Goal: Task Accomplishment & Management: Use online tool/utility

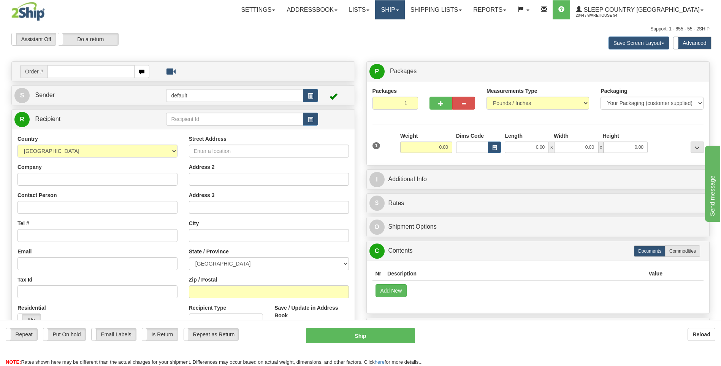
click at [405, 4] on link "Ship" at bounding box center [389, 9] width 29 height 19
click at [405, 40] on link "OnHold / Order Queue" at bounding box center [370, 37] width 69 height 10
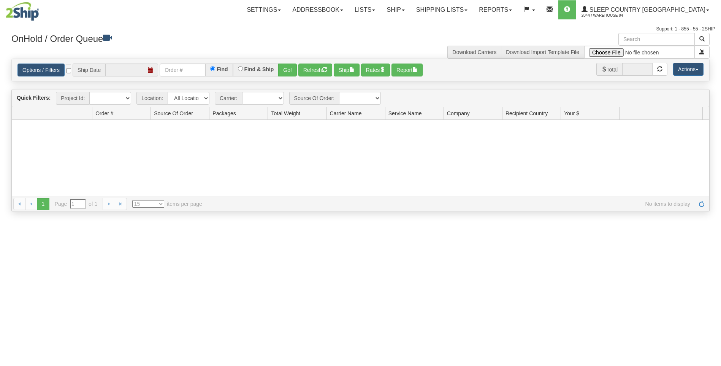
type input "[DATE]"
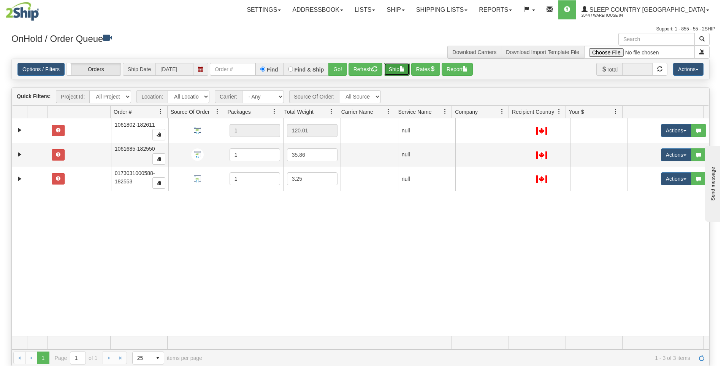
click at [404, 69] on span "button" at bounding box center [402, 68] width 5 height 5
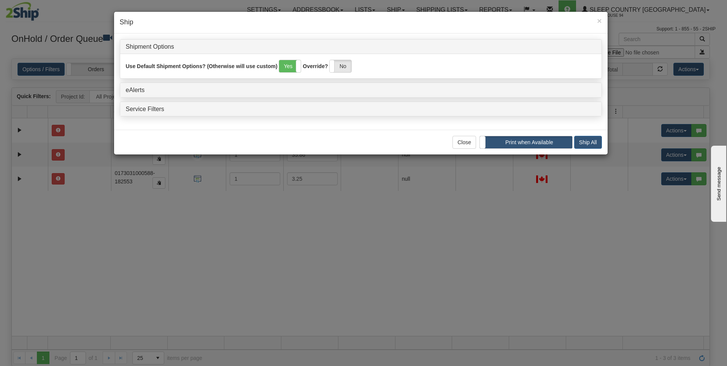
click at [153, 112] on h4 "Service Filters" at bounding box center [361, 109] width 470 height 7
click at [153, 108] on link "Service Filters" at bounding box center [145, 109] width 38 height 6
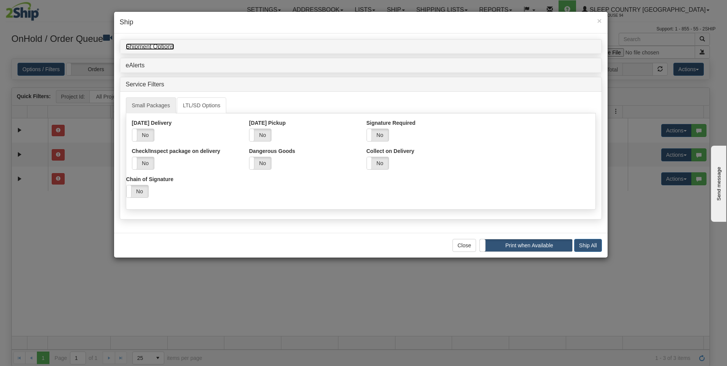
click at [136, 44] on link "Shipment Options" at bounding box center [150, 46] width 48 height 6
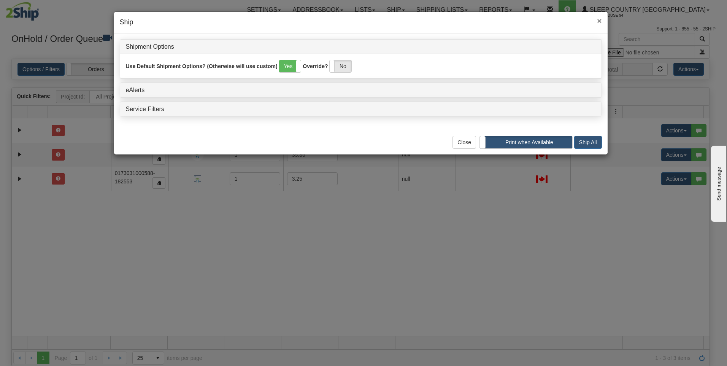
click at [600, 21] on span "×" at bounding box center [599, 20] width 5 height 9
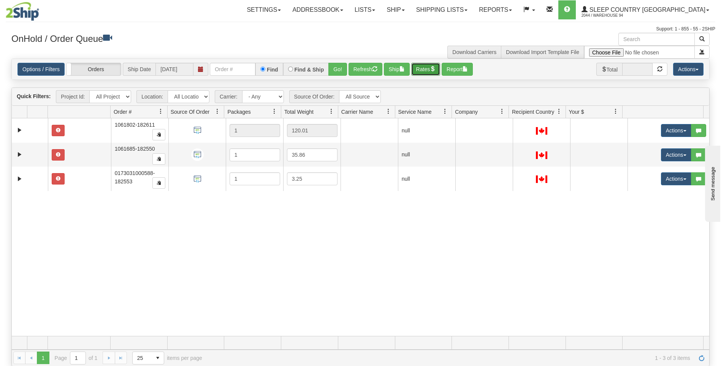
click at [438, 72] on button "Rates" at bounding box center [425, 69] width 29 height 13
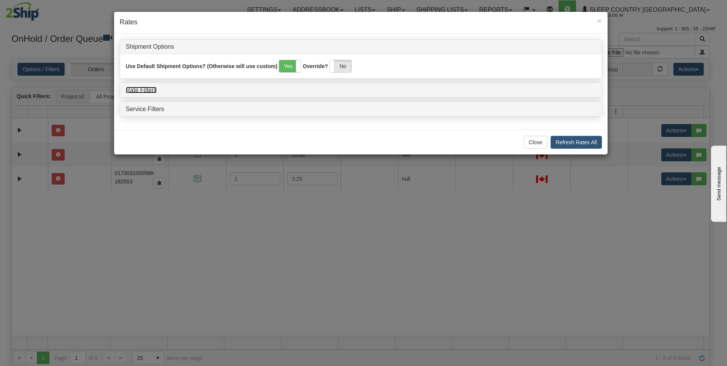
click at [141, 88] on link "Rate Filters" at bounding box center [141, 90] width 31 height 6
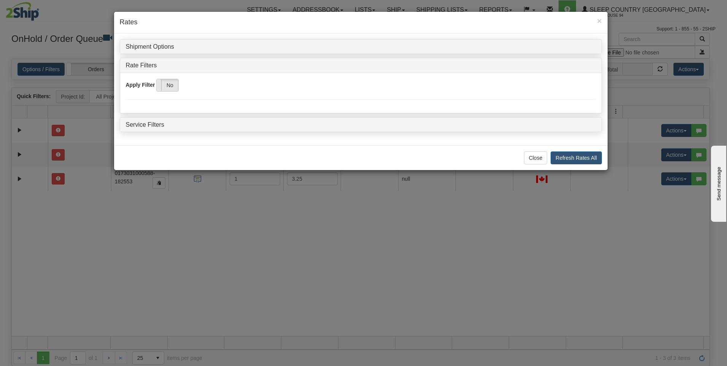
click at [161, 84] on span at bounding box center [157, 85] width 10 height 12
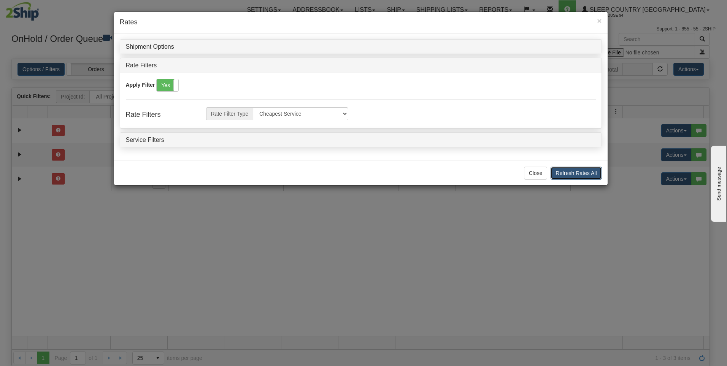
click at [569, 173] on button "Refresh Rates All" at bounding box center [576, 173] width 51 height 13
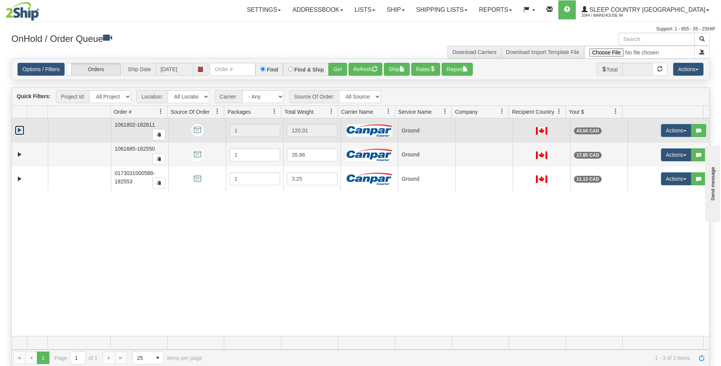
click at [17, 129] on link "Expand" at bounding box center [20, 131] width 10 height 10
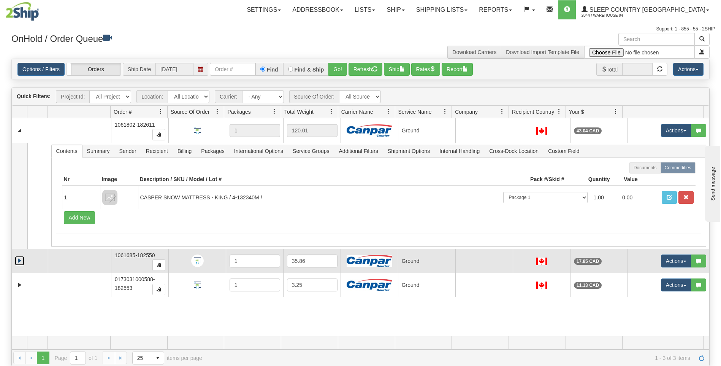
click at [19, 264] on link "Expand" at bounding box center [20, 261] width 10 height 10
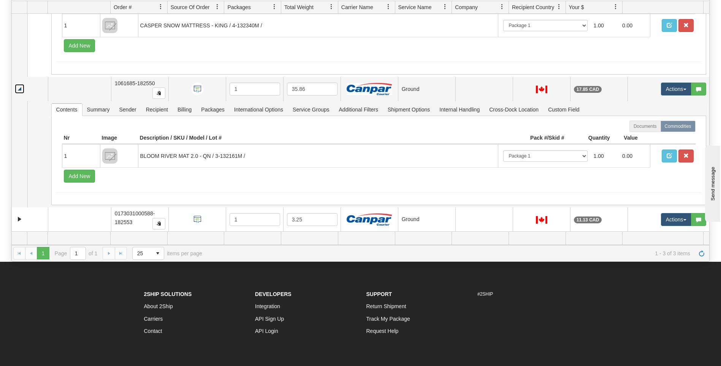
scroll to position [114, 0]
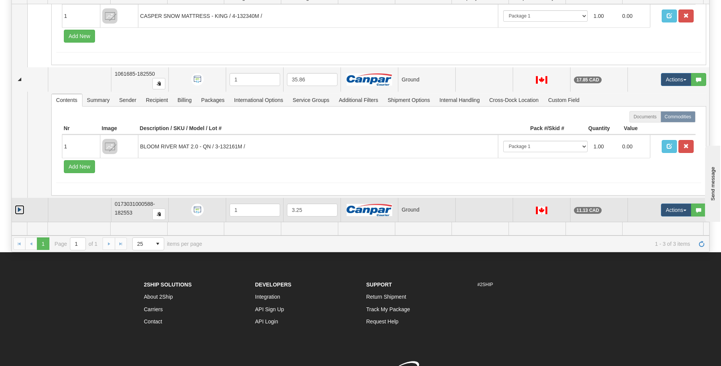
click at [18, 211] on link "Expand" at bounding box center [20, 210] width 10 height 10
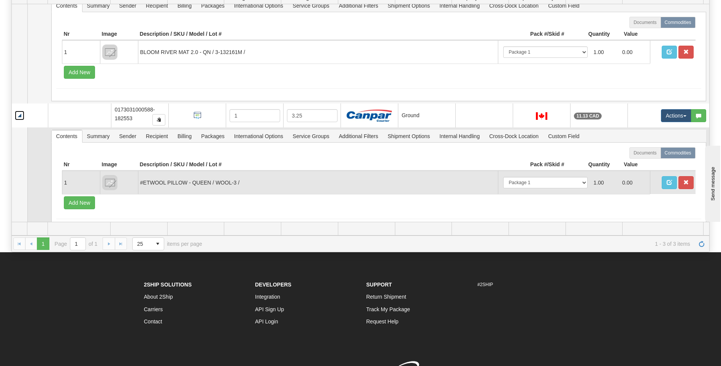
scroll to position [173, 0]
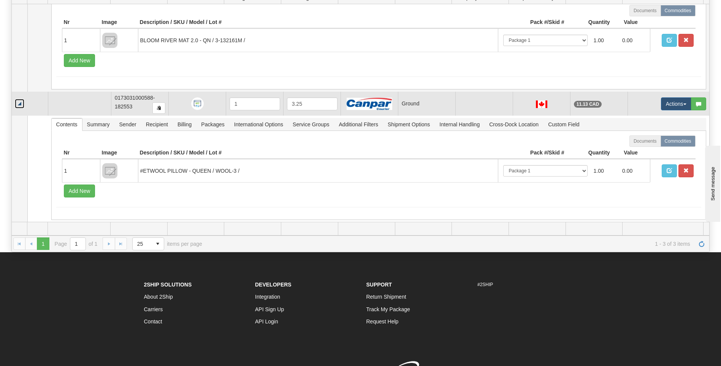
click at [21, 103] on link "Collapse" at bounding box center [20, 104] width 10 height 10
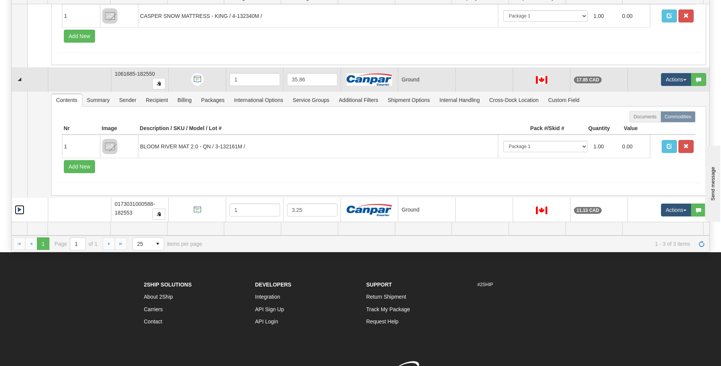
scroll to position [67, 0]
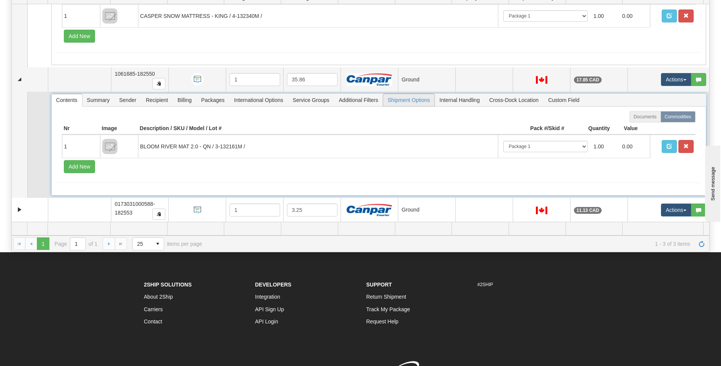
click at [416, 103] on span "Shipment Options" at bounding box center [408, 100] width 51 height 12
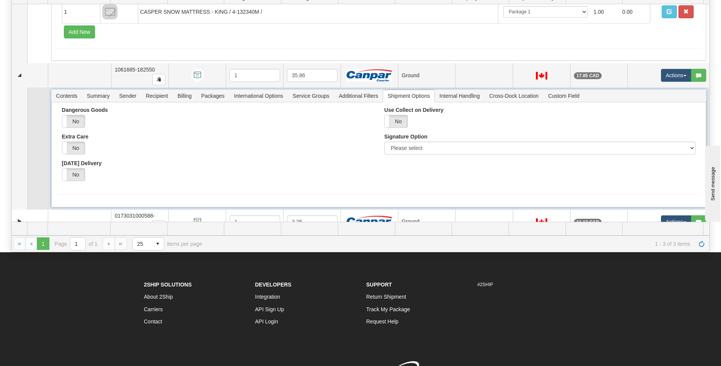
scroll to position [76, 0]
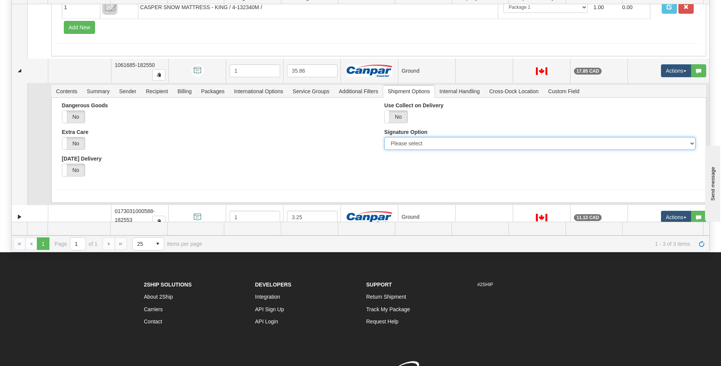
click at [409, 145] on select "Please select No Signature Required Signature Required Adult Signature" at bounding box center [539, 143] width 311 height 13
select select "2"
click at [384, 137] on select "Please select No Signature Required Signature Required Adult Signature" at bounding box center [539, 143] width 311 height 13
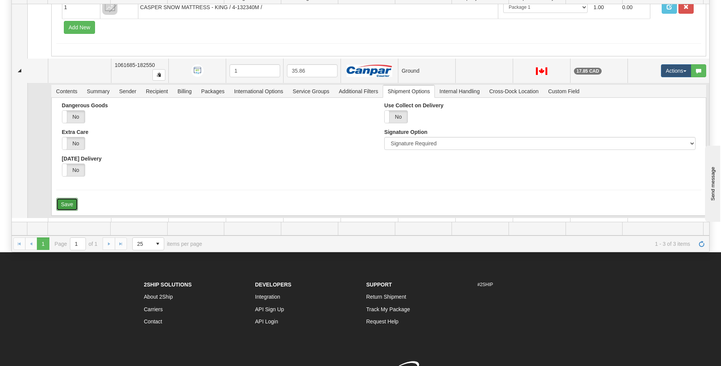
click at [68, 204] on button "Save" at bounding box center [67, 204] width 22 height 13
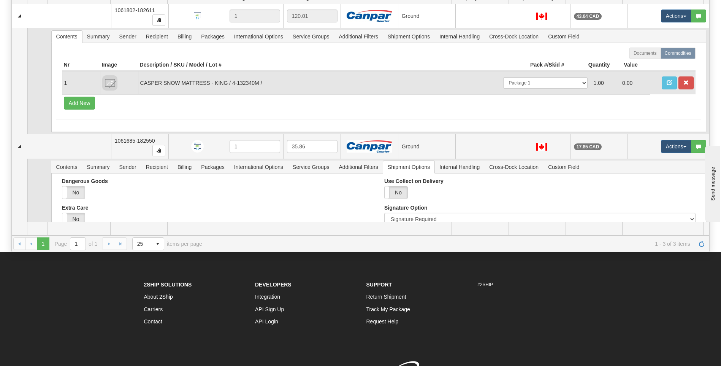
scroll to position [0, 0]
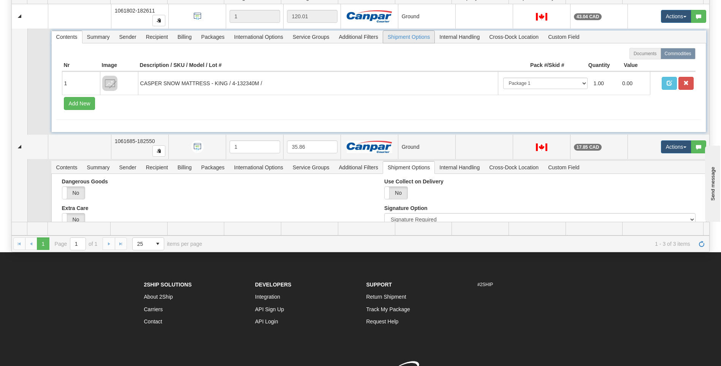
click at [402, 38] on span "Shipment Options" at bounding box center [408, 37] width 51 height 12
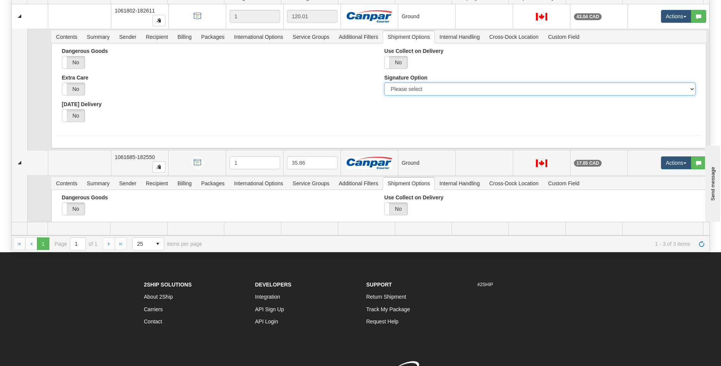
click at [416, 85] on select "Please select No Signature Required Signature Required Adult Signature" at bounding box center [539, 89] width 311 height 13
select select "2"
click at [384, 83] on select "Please select No Signature Required Signature Required Adult Signature" at bounding box center [539, 89] width 311 height 13
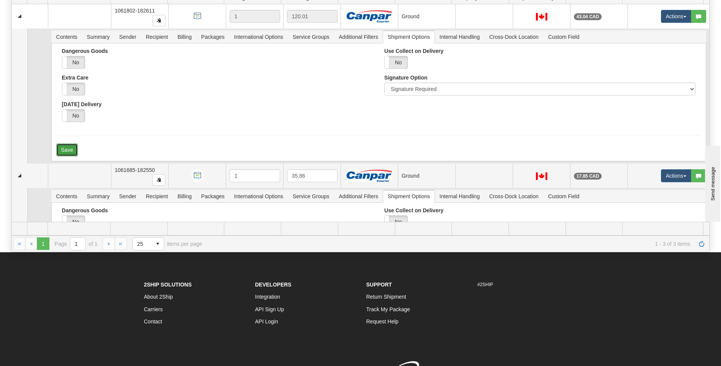
click at [66, 148] on button "Save" at bounding box center [67, 149] width 22 height 13
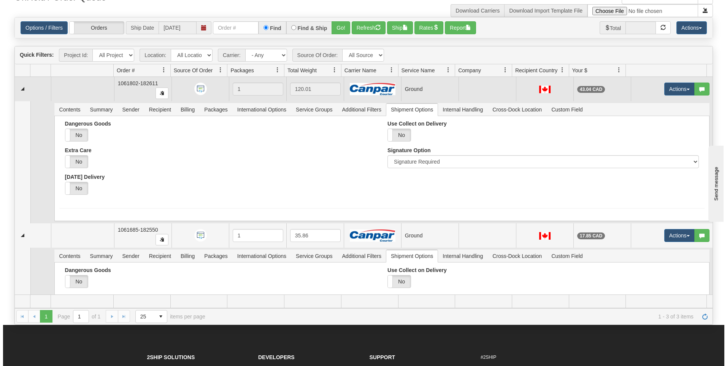
scroll to position [38, 0]
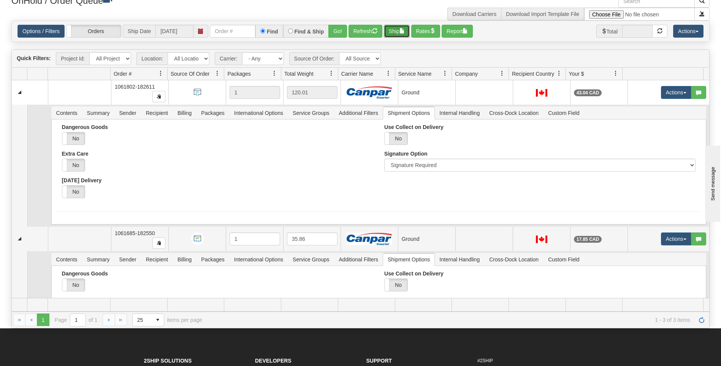
click at [402, 32] on button "Ship" at bounding box center [397, 31] width 26 height 13
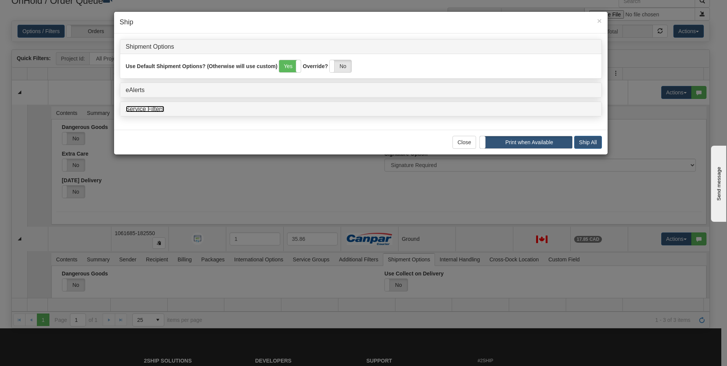
click at [137, 112] on link "Service Filters" at bounding box center [145, 109] width 38 height 6
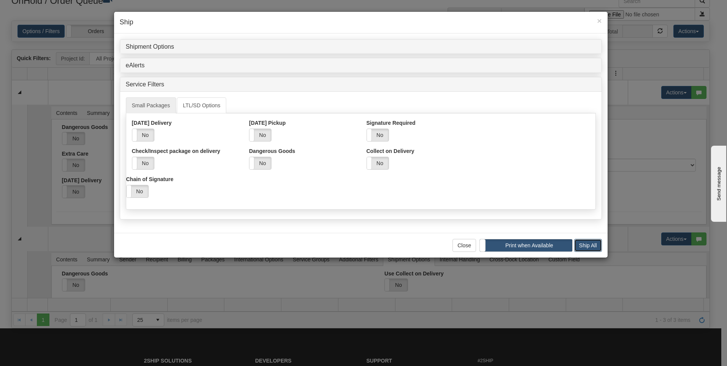
click at [593, 245] on button "Ship All" at bounding box center [588, 245] width 28 height 13
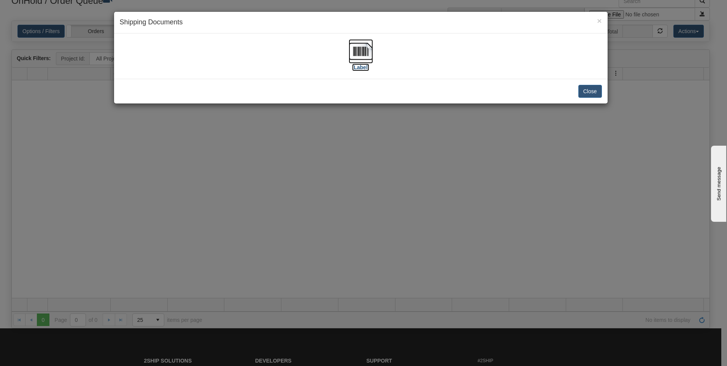
click at [355, 65] on label "[Label]" at bounding box center [360, 68] width 17 height 8
